Goal: Find specific page/section: Find specific page/section

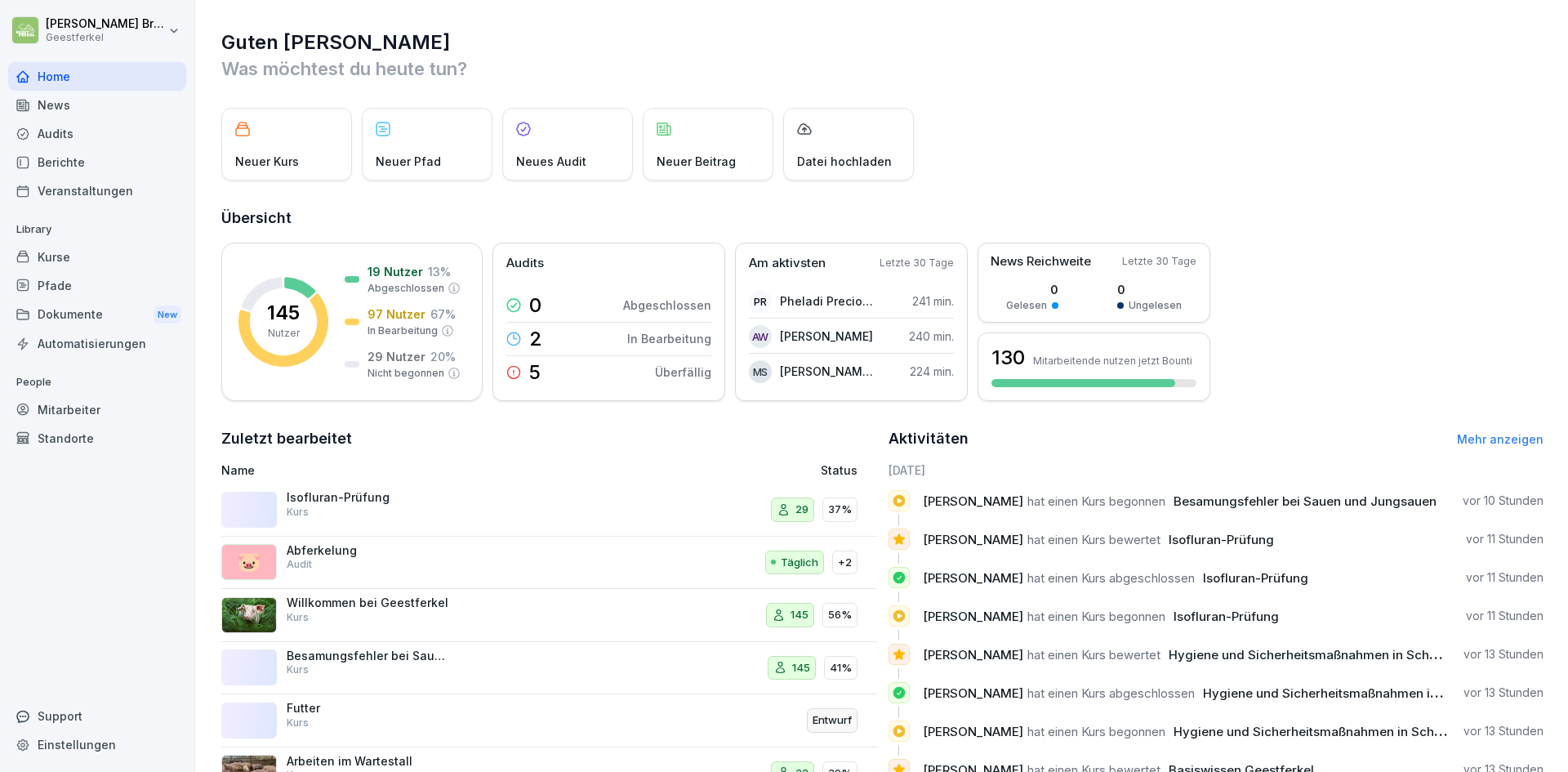
click at [75, 411] on div "Mitarbeiter" at bounding box center [97, 409] width 178 height 29
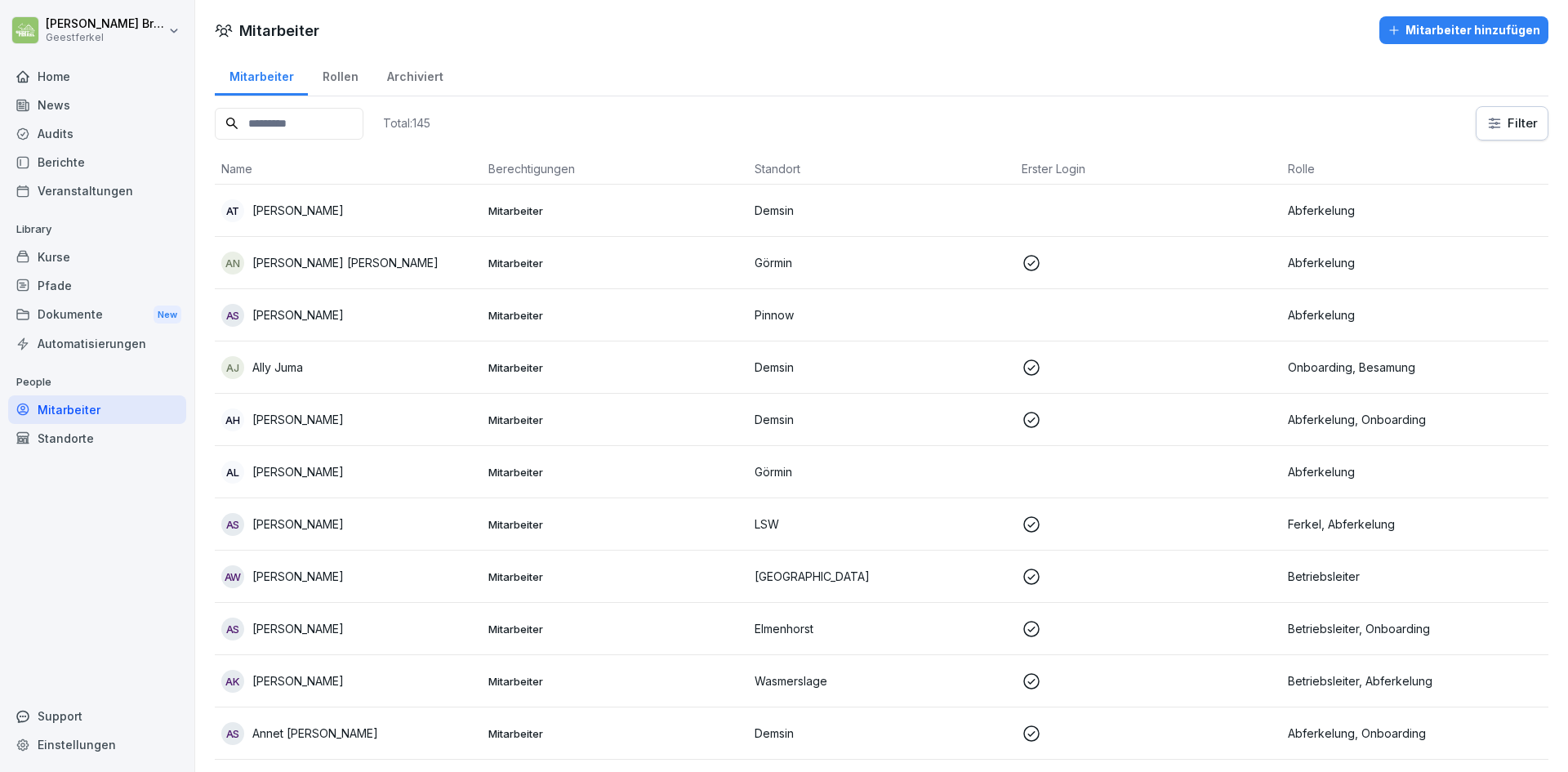
click at [272, 124] on input at bounding box center [289, 123] width 149 height 32
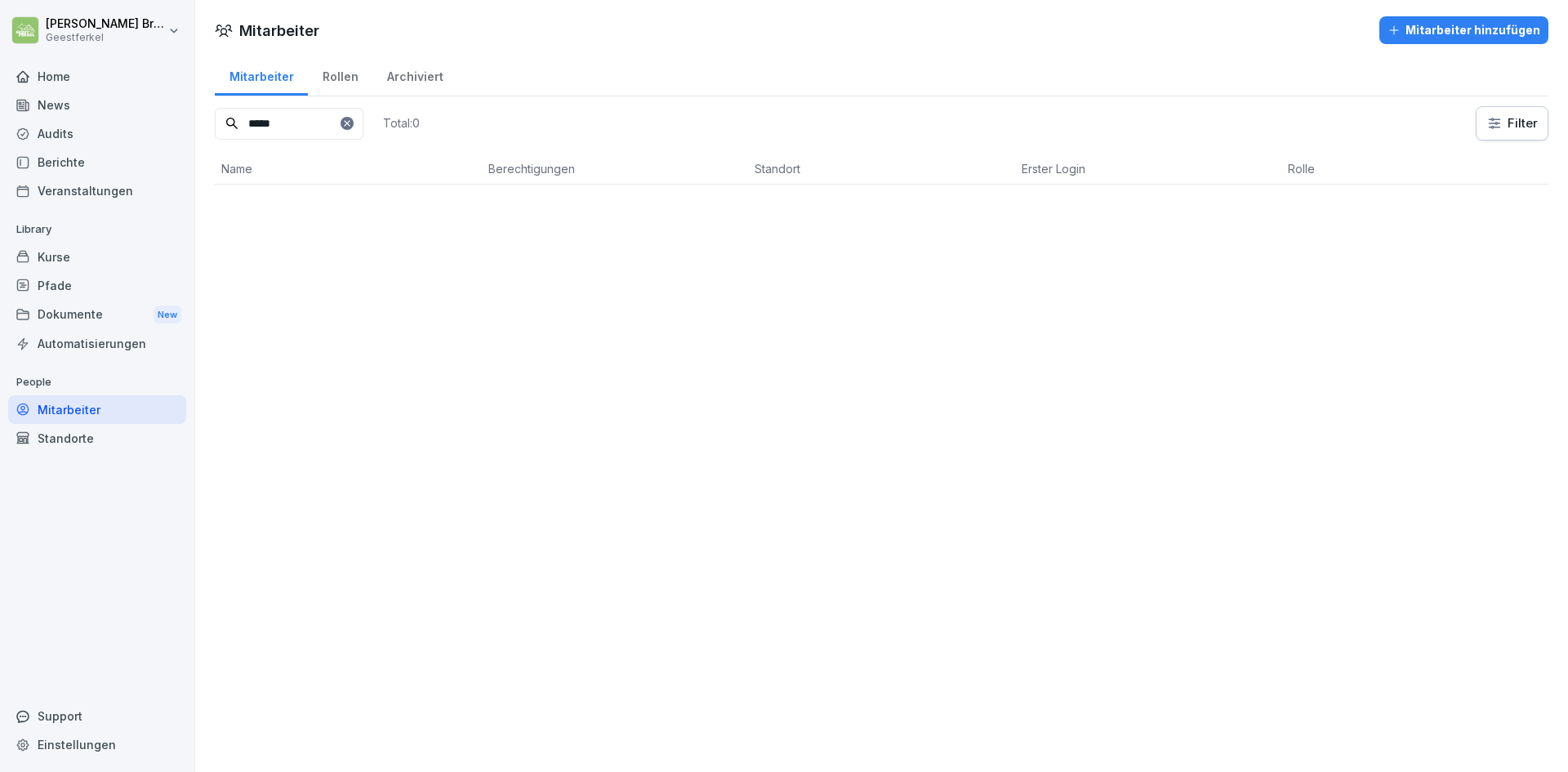
click at [310, 133] on input "*****" at bounding box center [289, 123] width 149 height 32
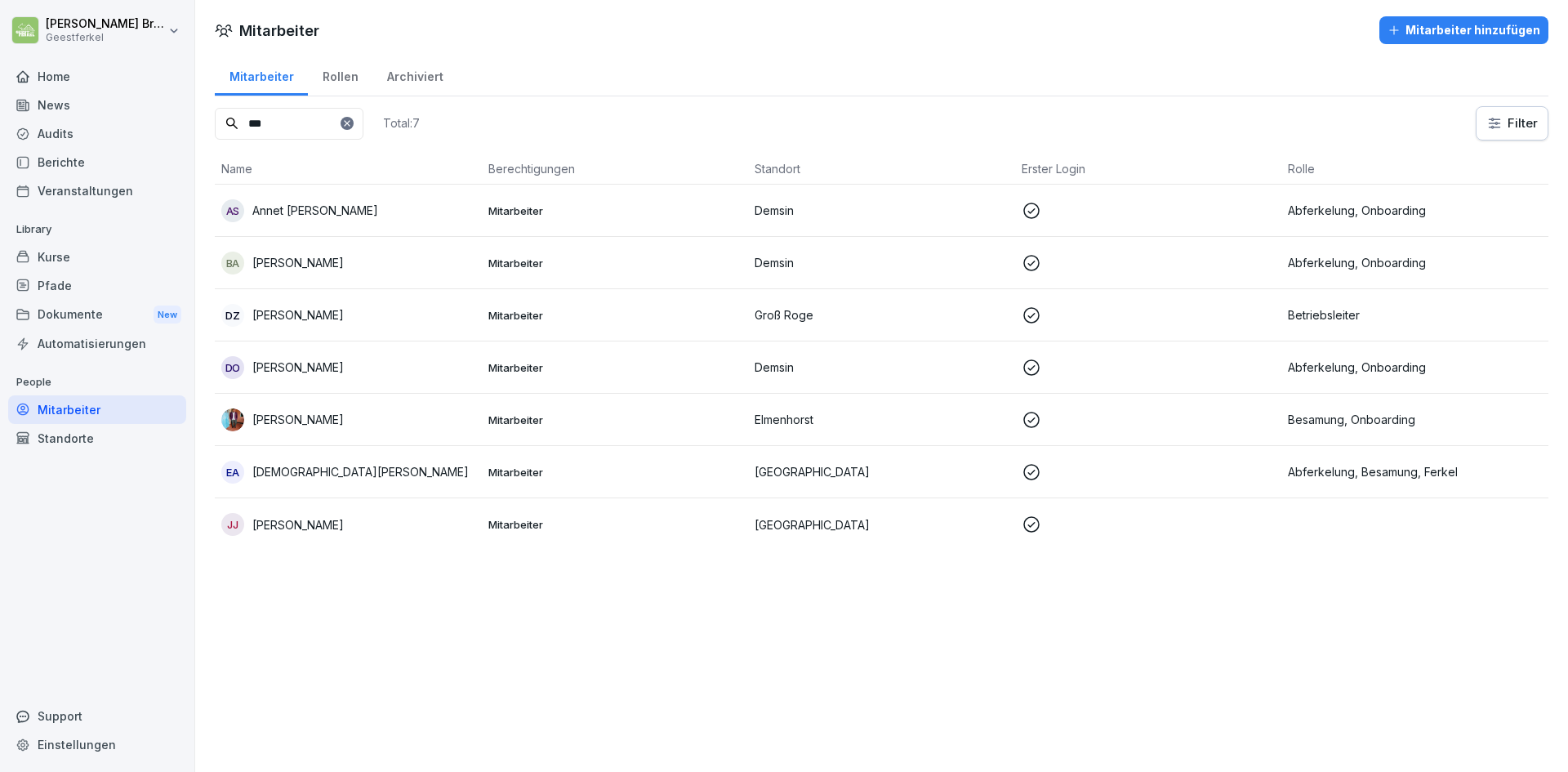
type input "***"
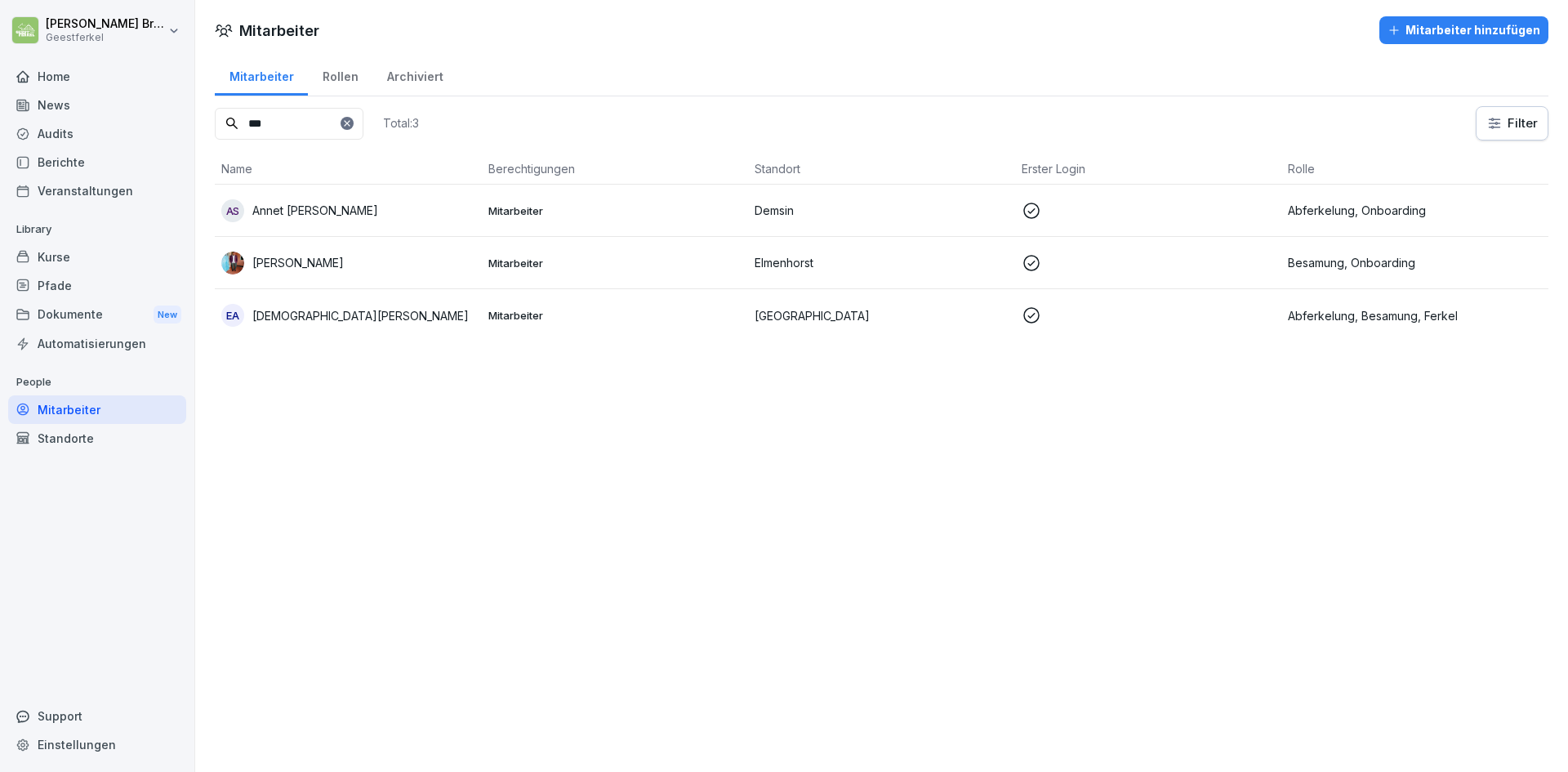
click at [309, 263] on p "[PERSON_NAME]" at bounding box center [298, 262] width 92 height 17
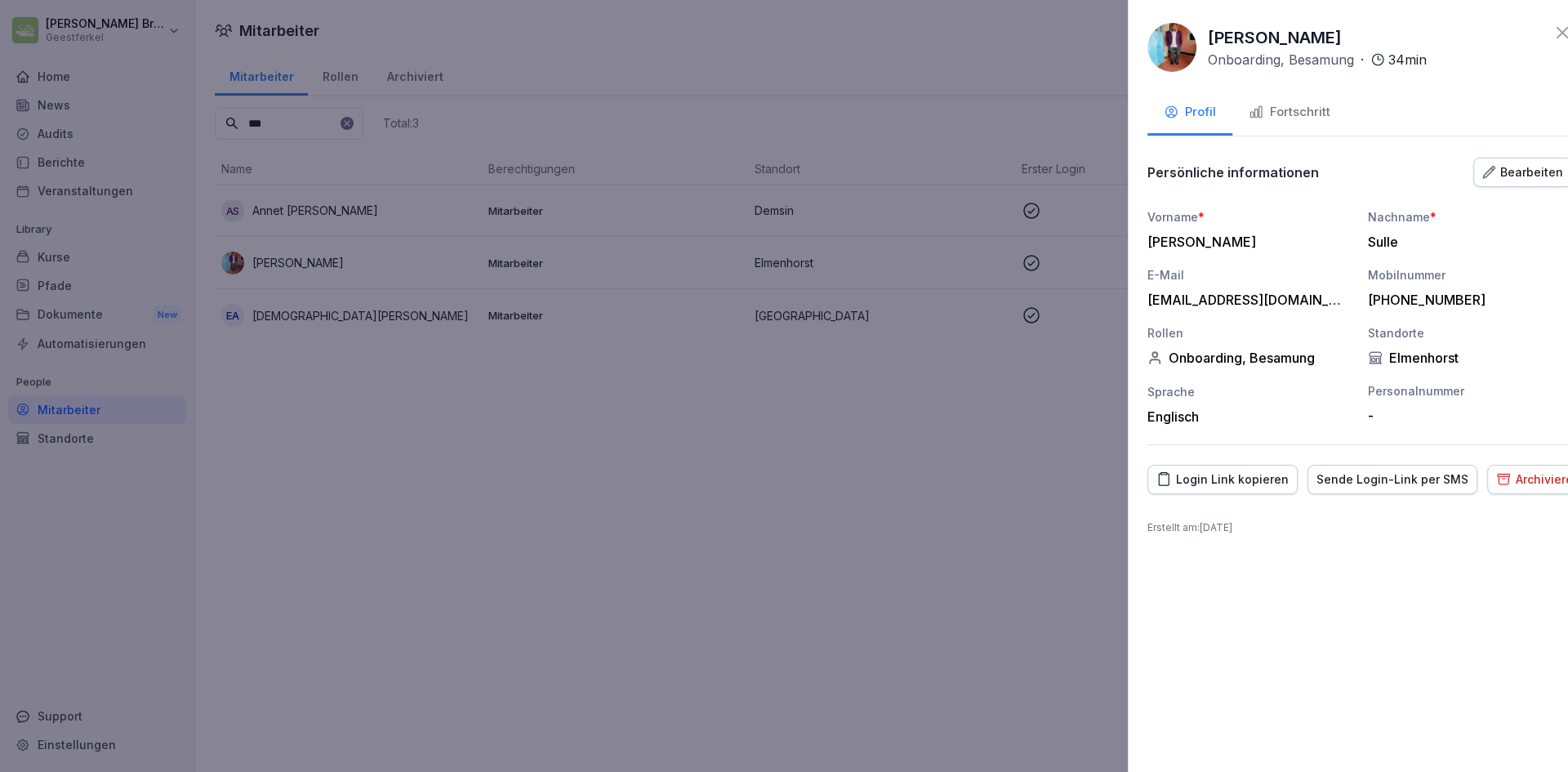
click at [939, 502] on div at bounding box center [784, 386] width 1568 height 772
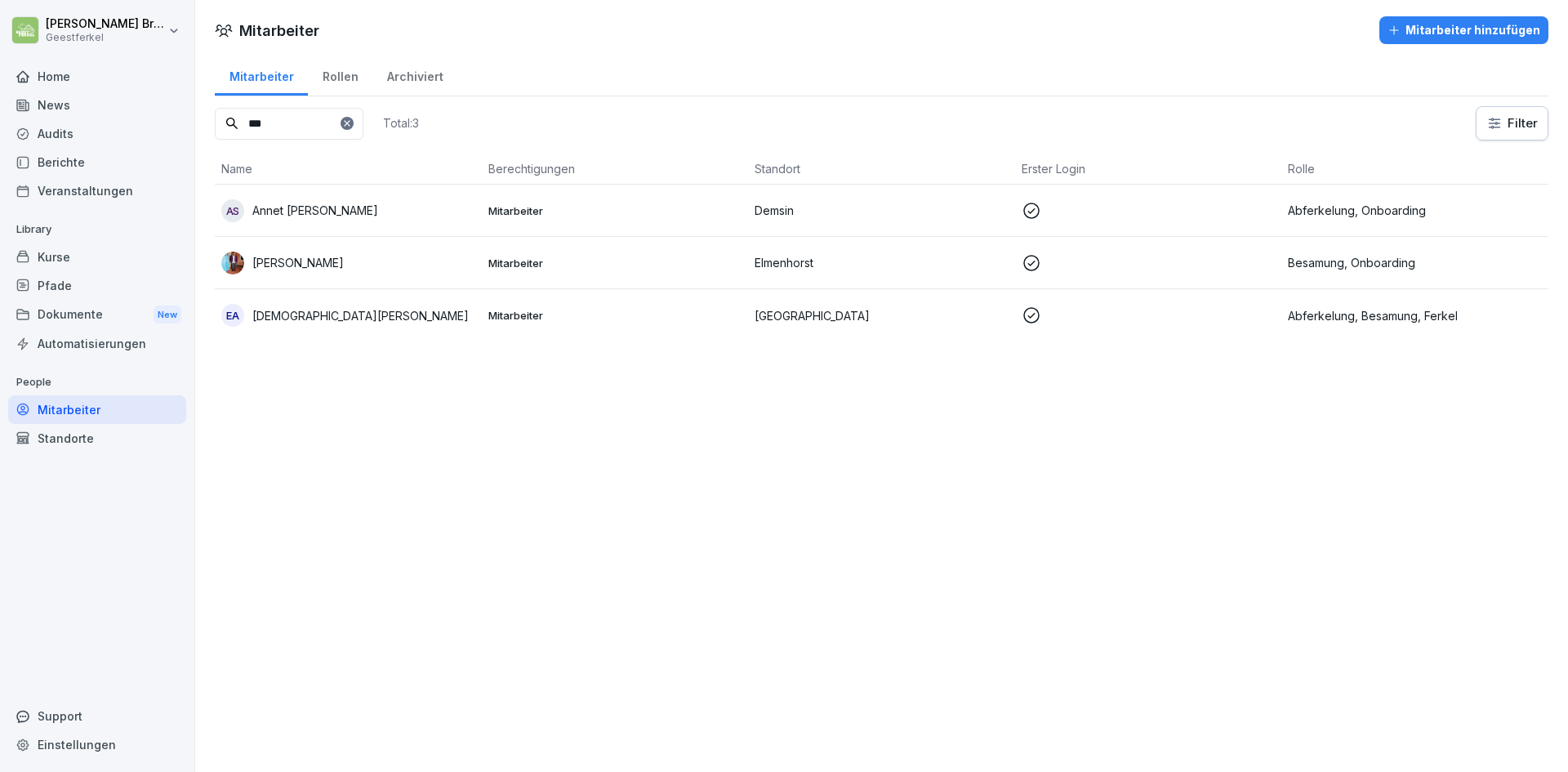
click at [373, 319] on div "EA [PERSON_NAME]" at bounding box center [348, 315] width 254 height 23
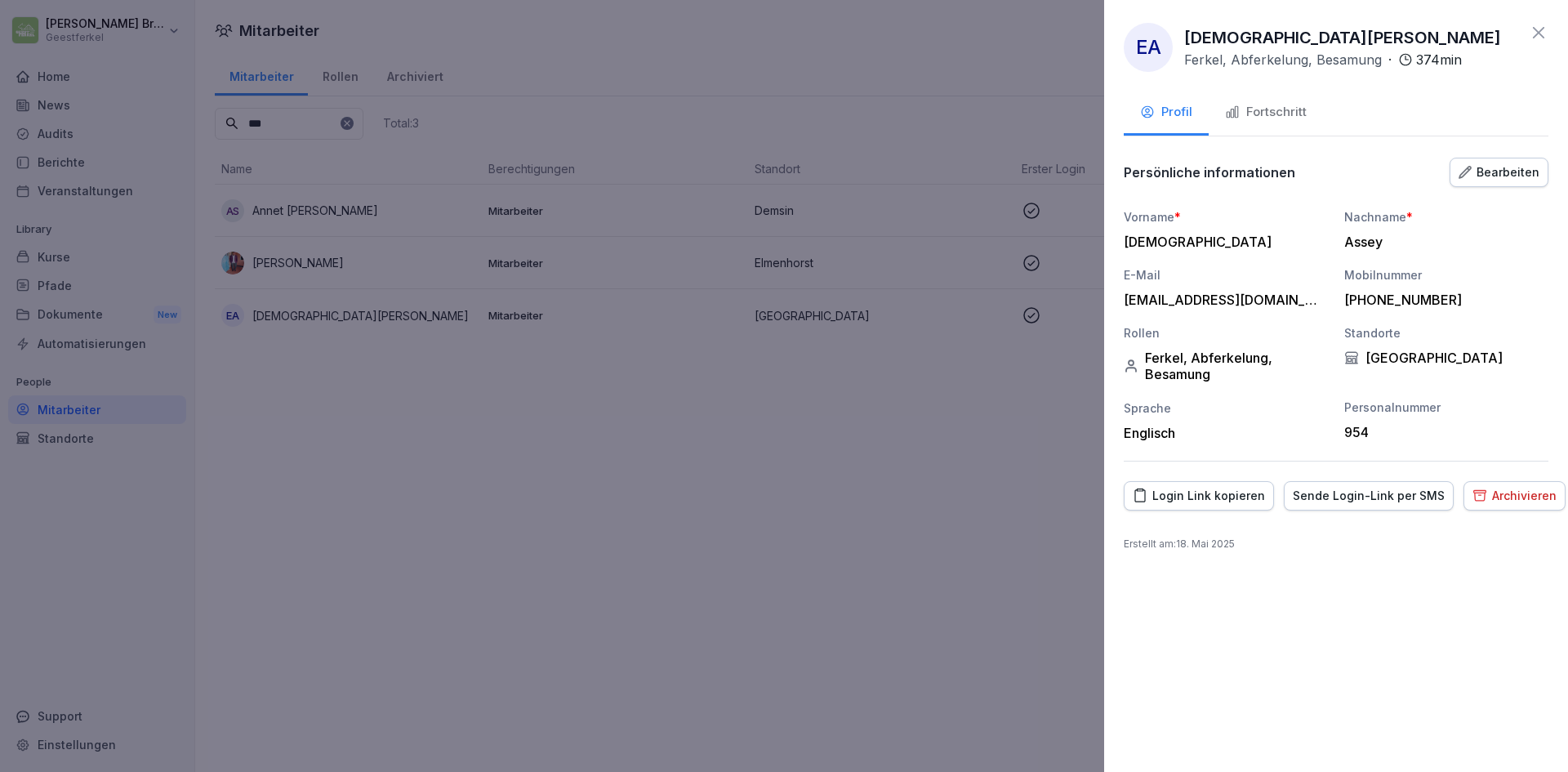
click at [596, 489] on div at bounding box center [784, 386] width 1568 height 772
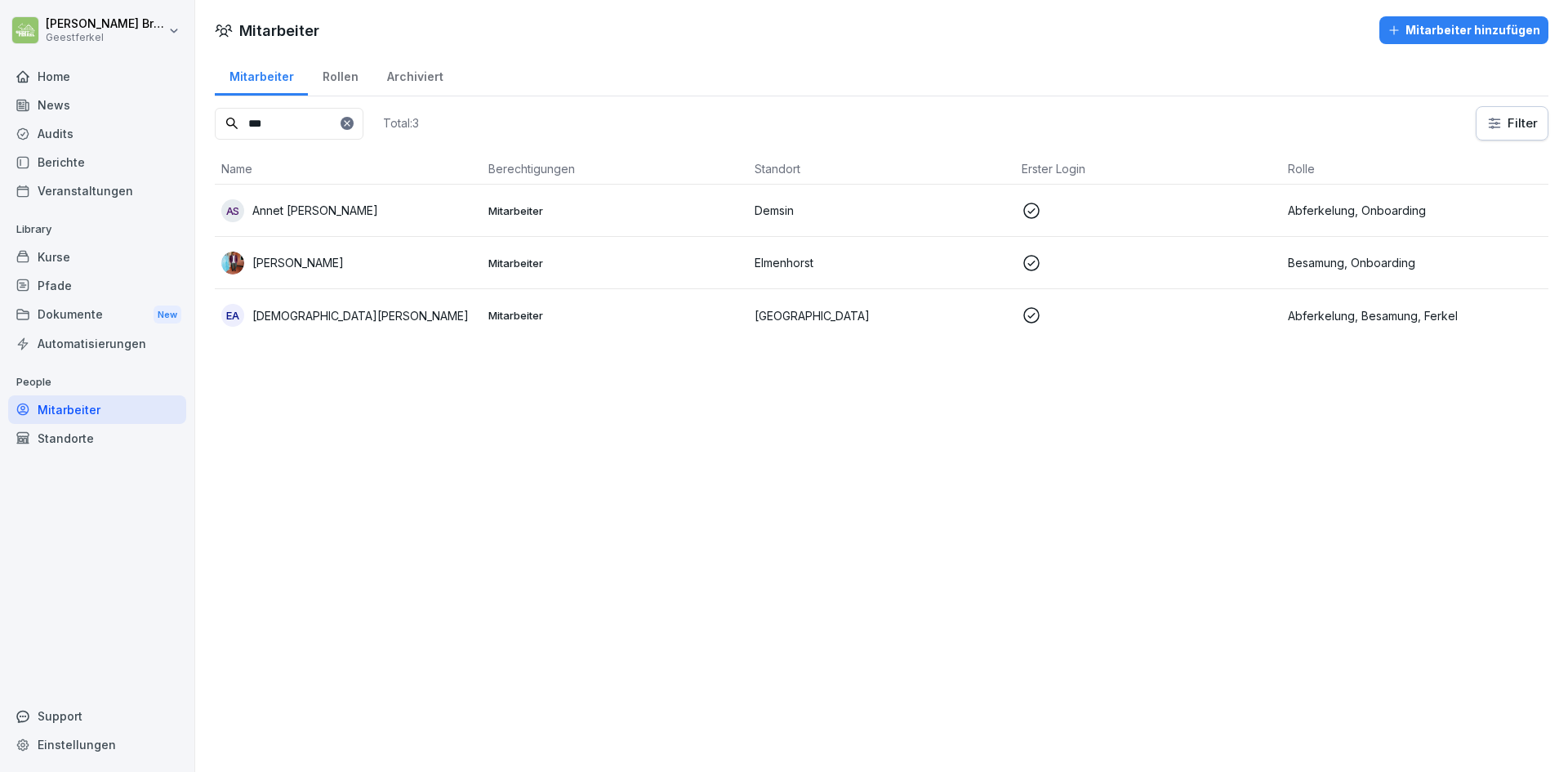
click at [409, 263] on div "[PERSON_NAME]" at bounding box center [348, 263] width 254 height 23
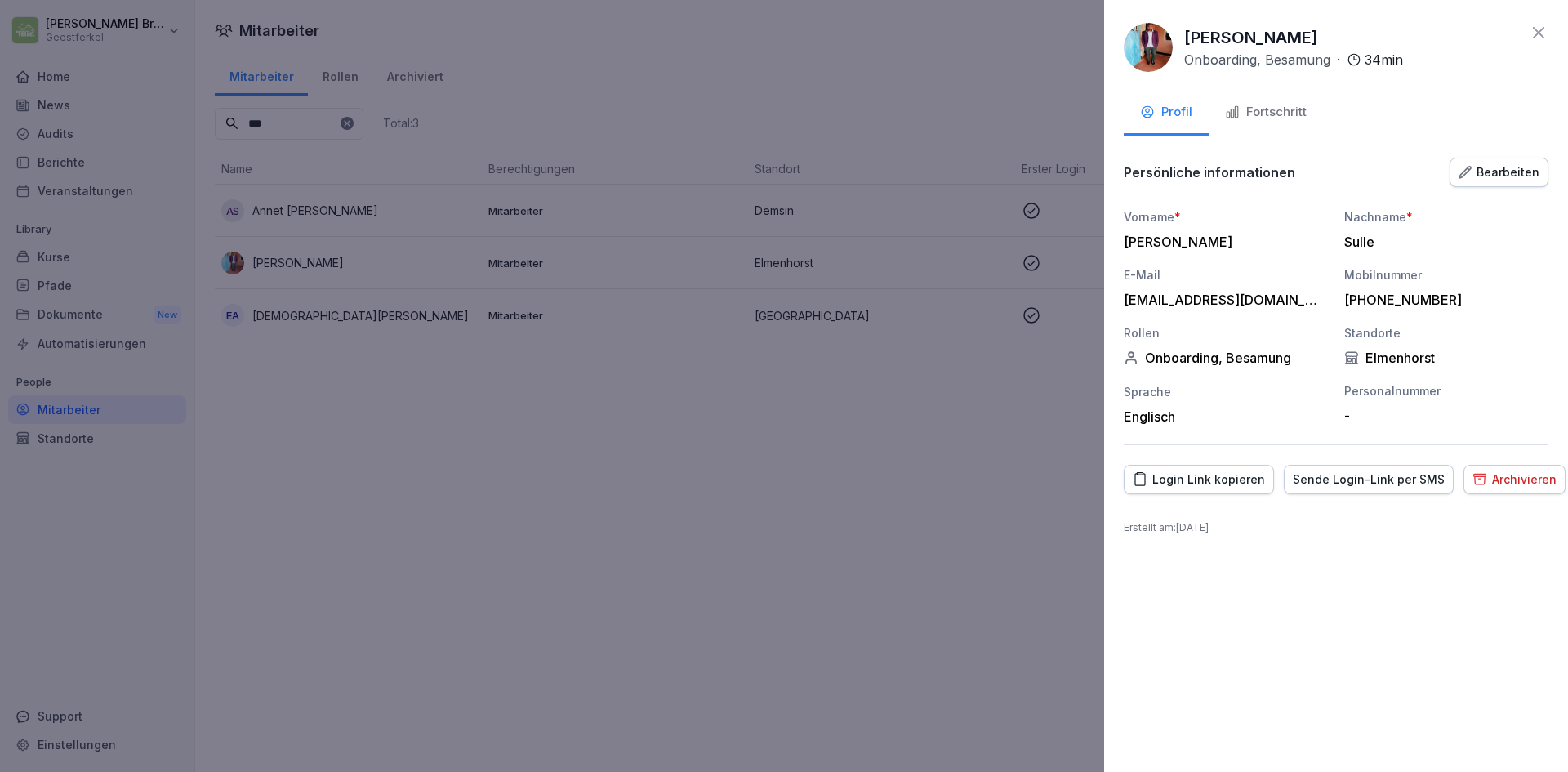
click at [1538, 28] on icon at bounding box center [1539, 33] width 20 height 20
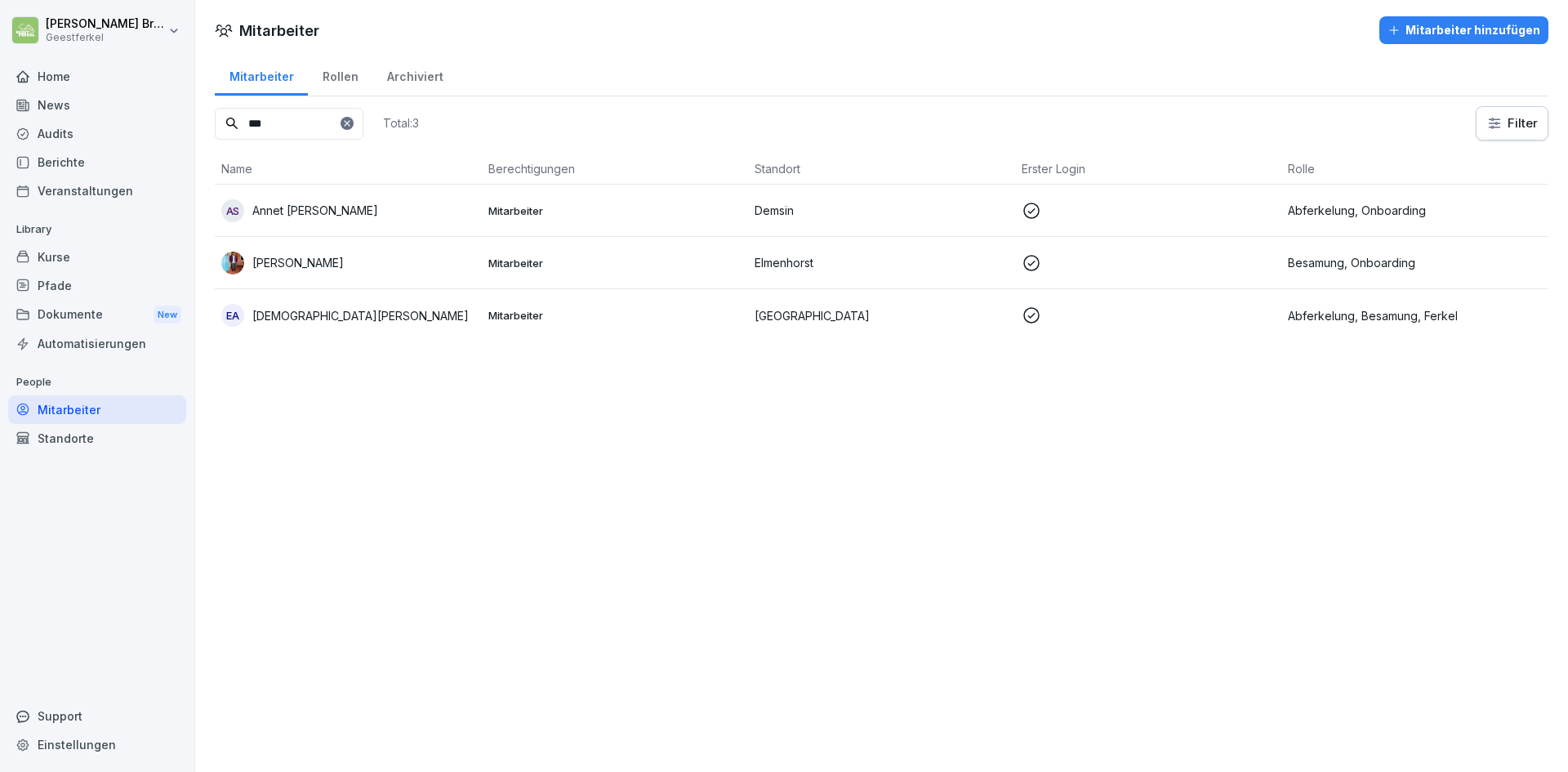
click at [76, 73] on div "Home" at bounding box center [97, 76] width 178 height 29
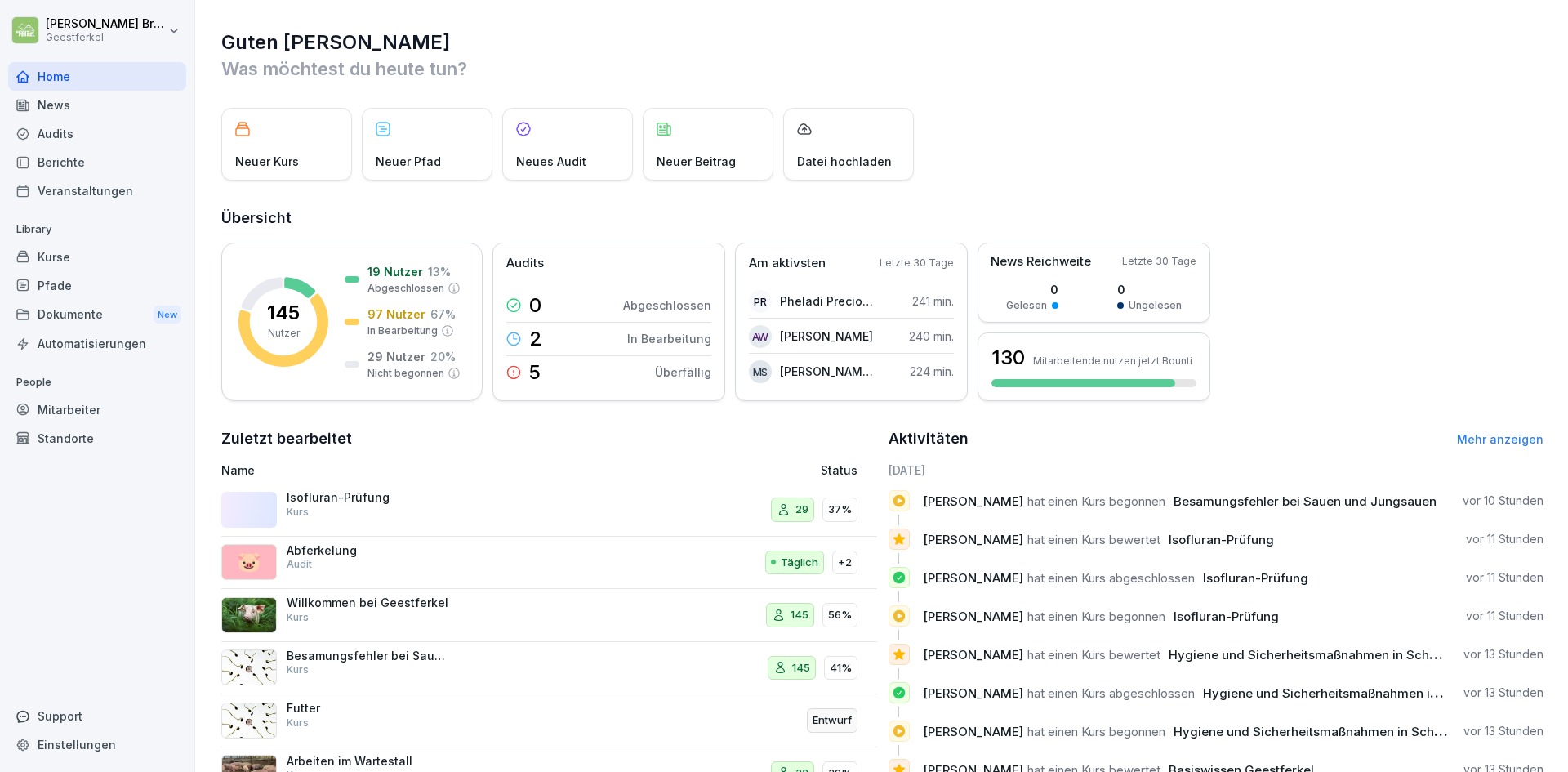
click at [78, 75] on div "Home" at bounding box center [97, 76] width 178 height 29
